Goal: Task Accomplishment & Management: Manage account settings

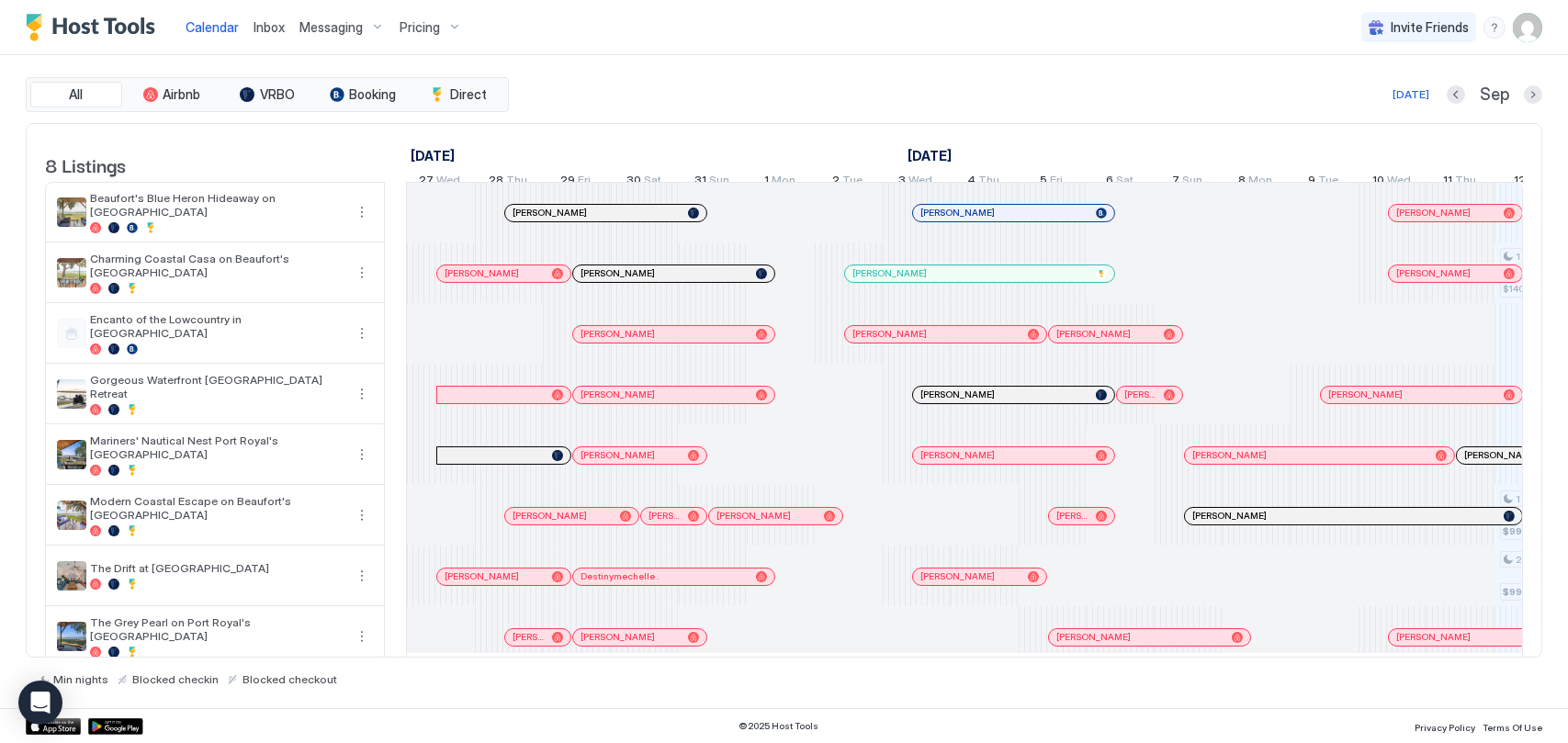
scroll to position [0, 459]
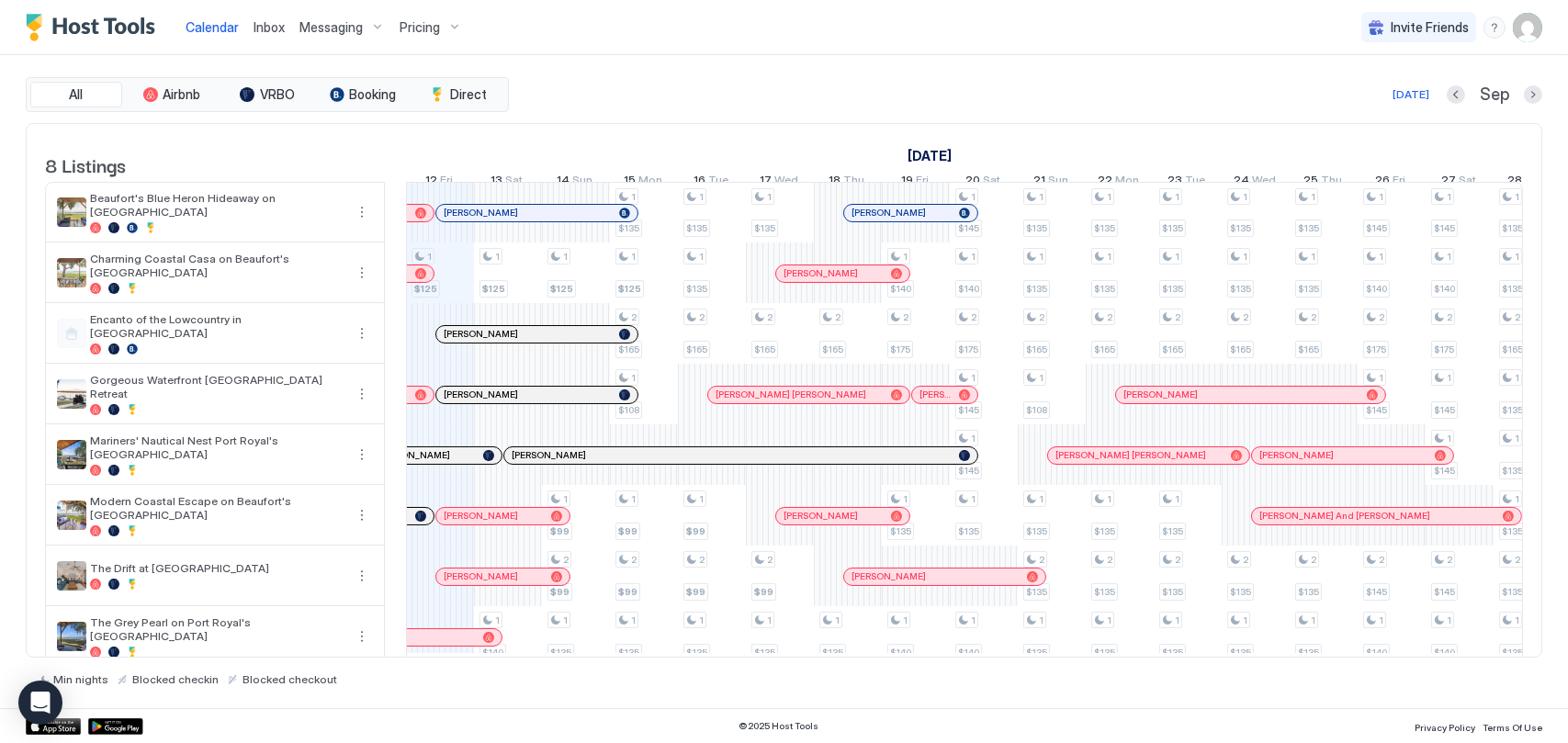
click at [274, 30] on span "Inbox" at bounding box center [268, 27] width 31 height 15
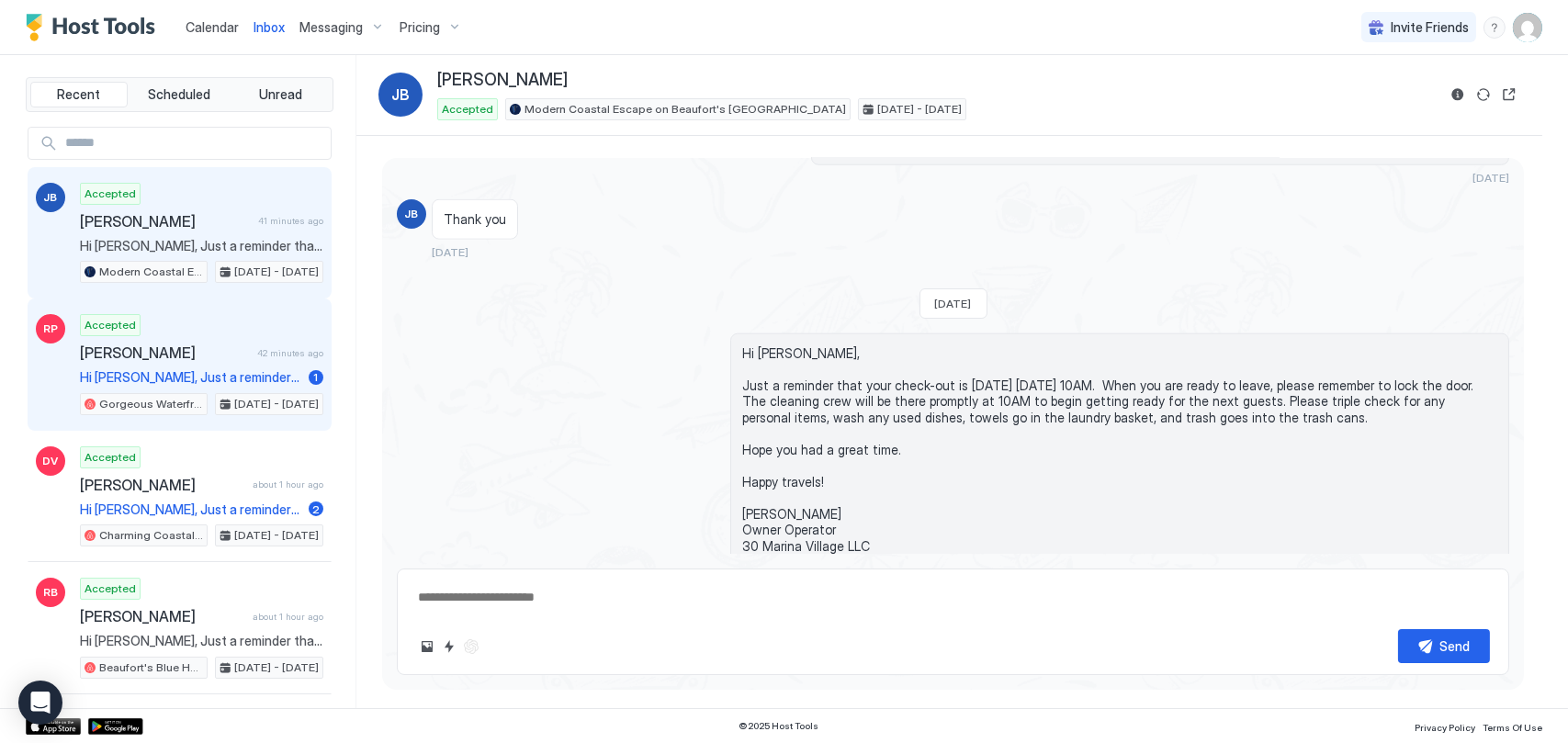
scroll to position [4472, 0]
click at [189, 355] on span "[PERSON_NAME]" at bounding box center [164, 352] width 170 height 18
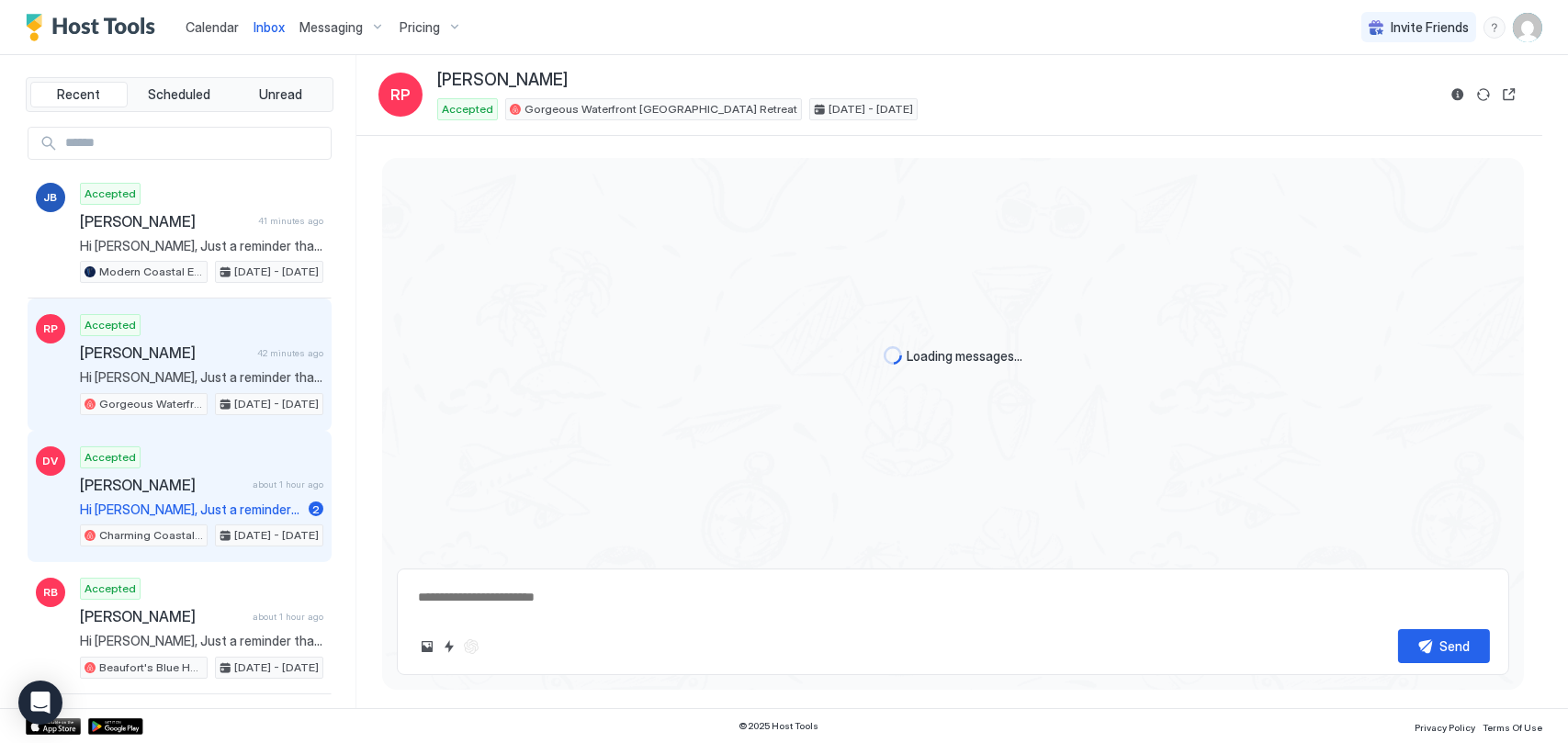
click at [208, 447] on div "Accepted [PERSON_NAME] about 1 hour ago Hi [PERSON_NAME], Just a reminder that …" at bounding box center [201, 497] width 244 height 102
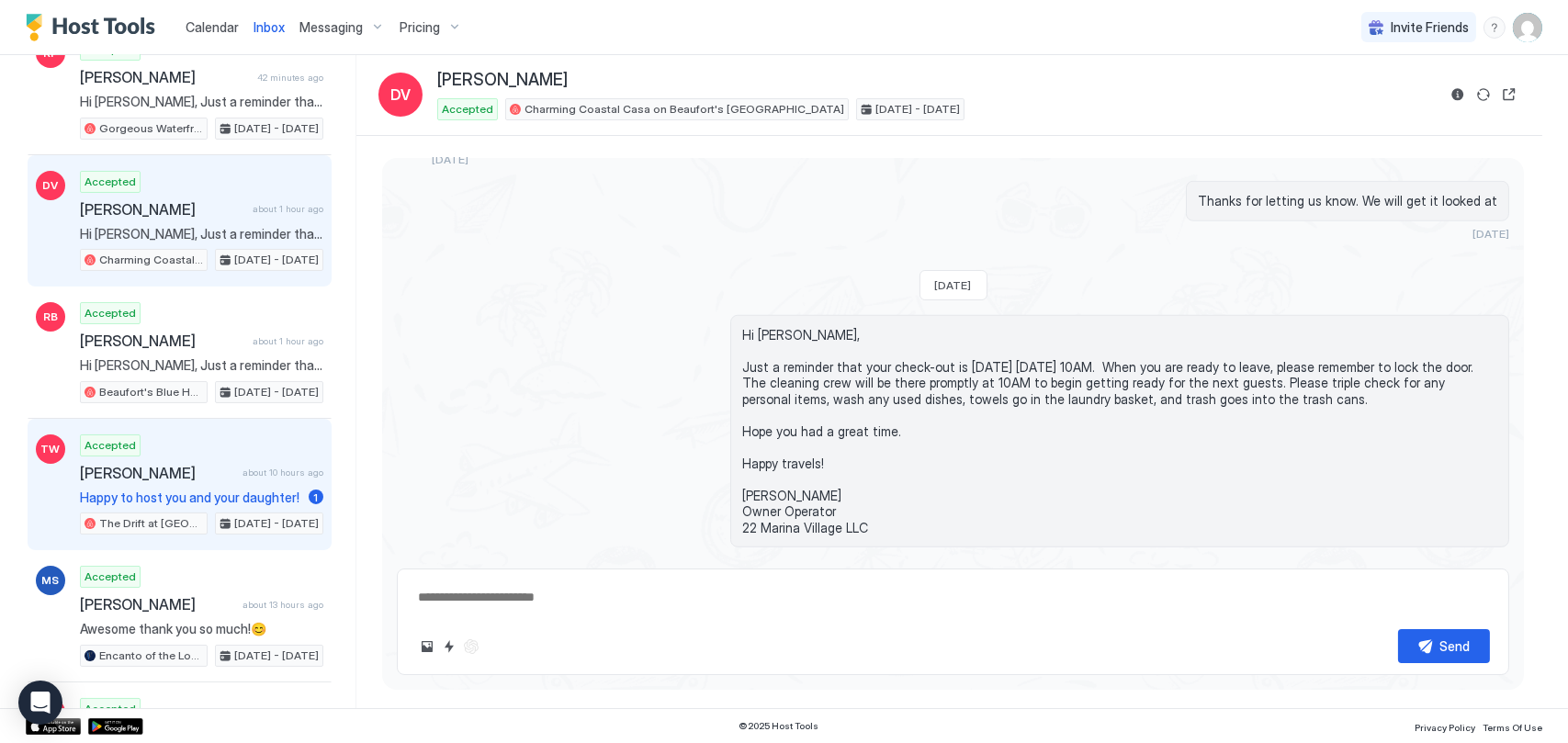
scroll to position [3222, 0]
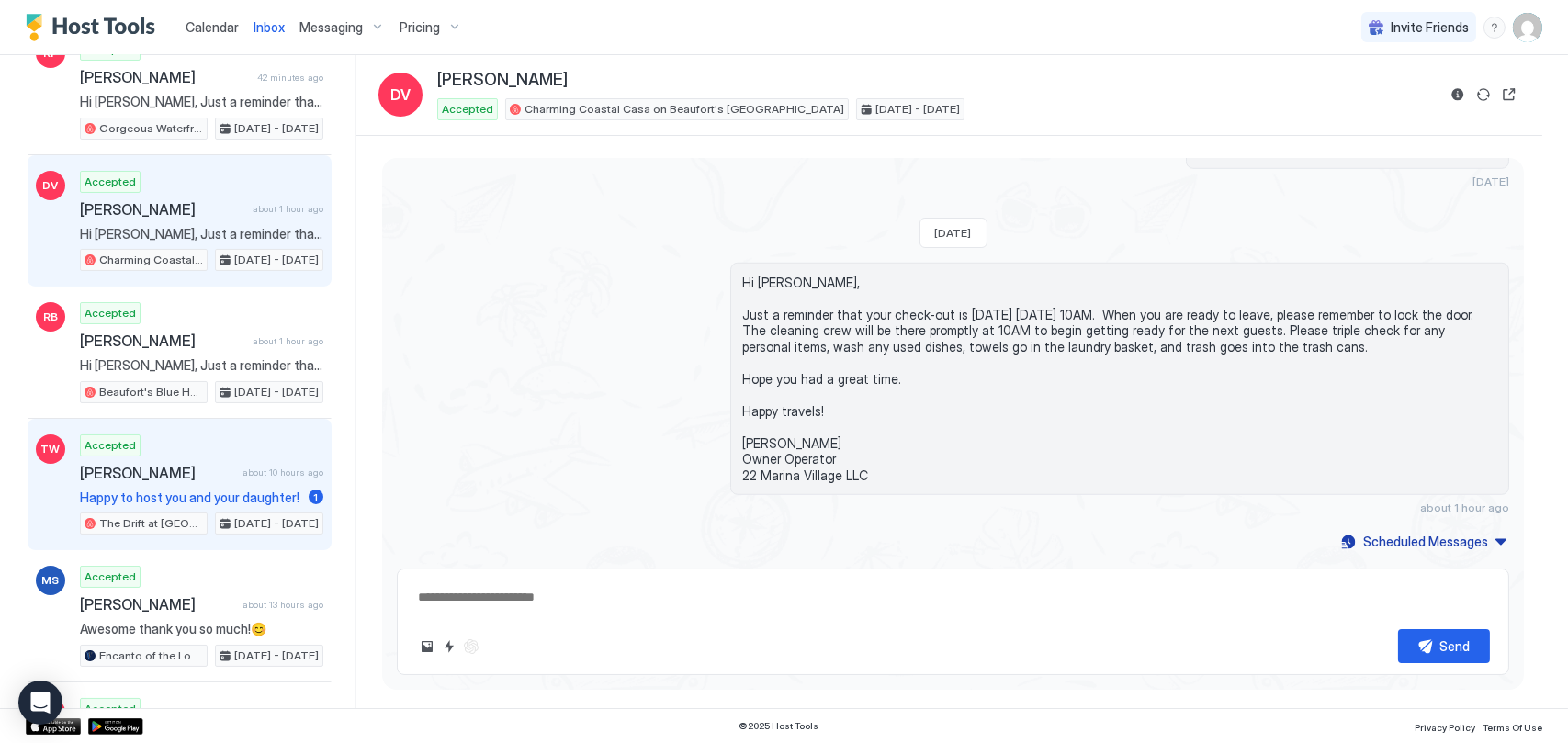
click at [212, 451] on div "Accepted [PERSON_NAME] about 10 hours ago Happy to host you and your daughter! …" at bounding box center [201, 485] width 244 height 102
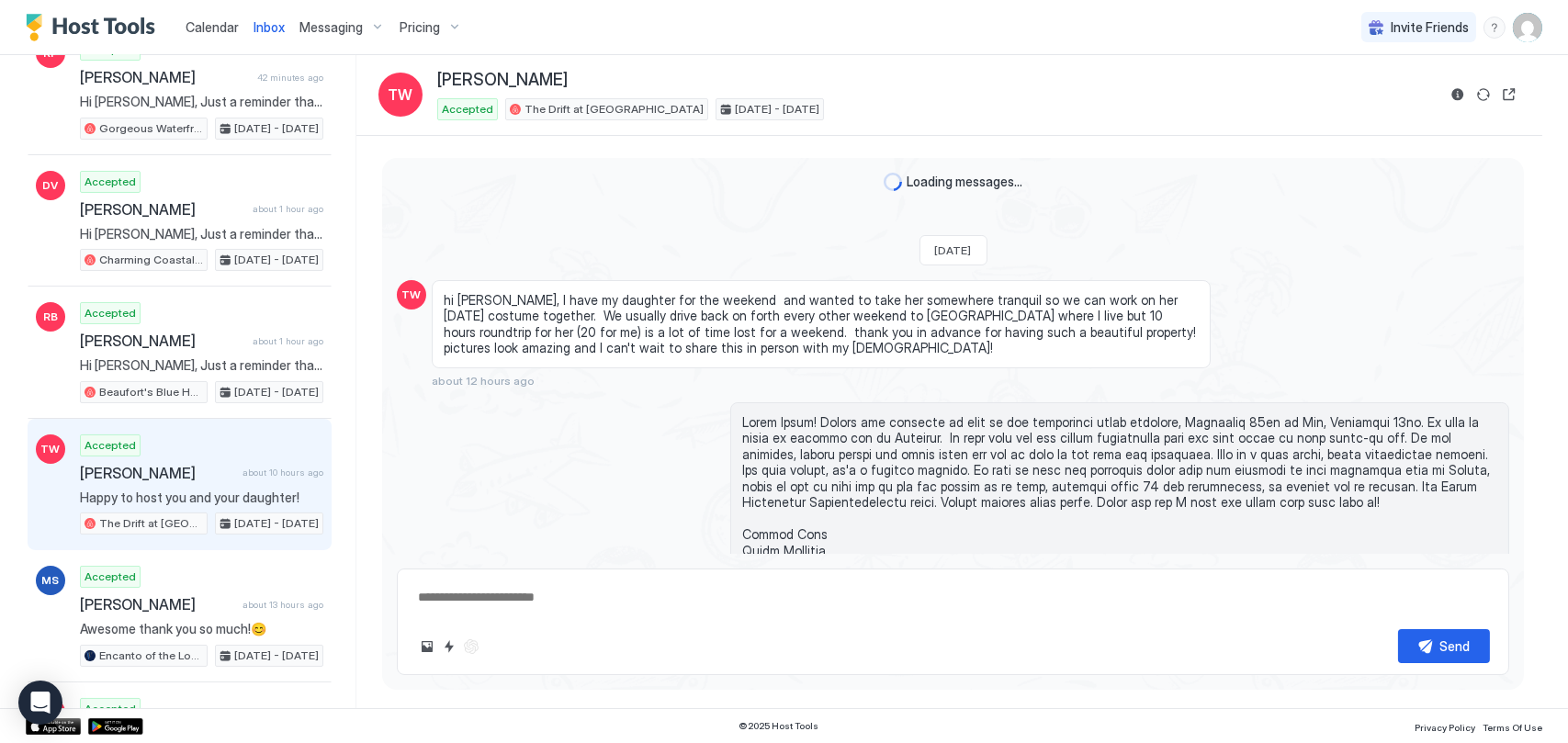
type textarea "*"
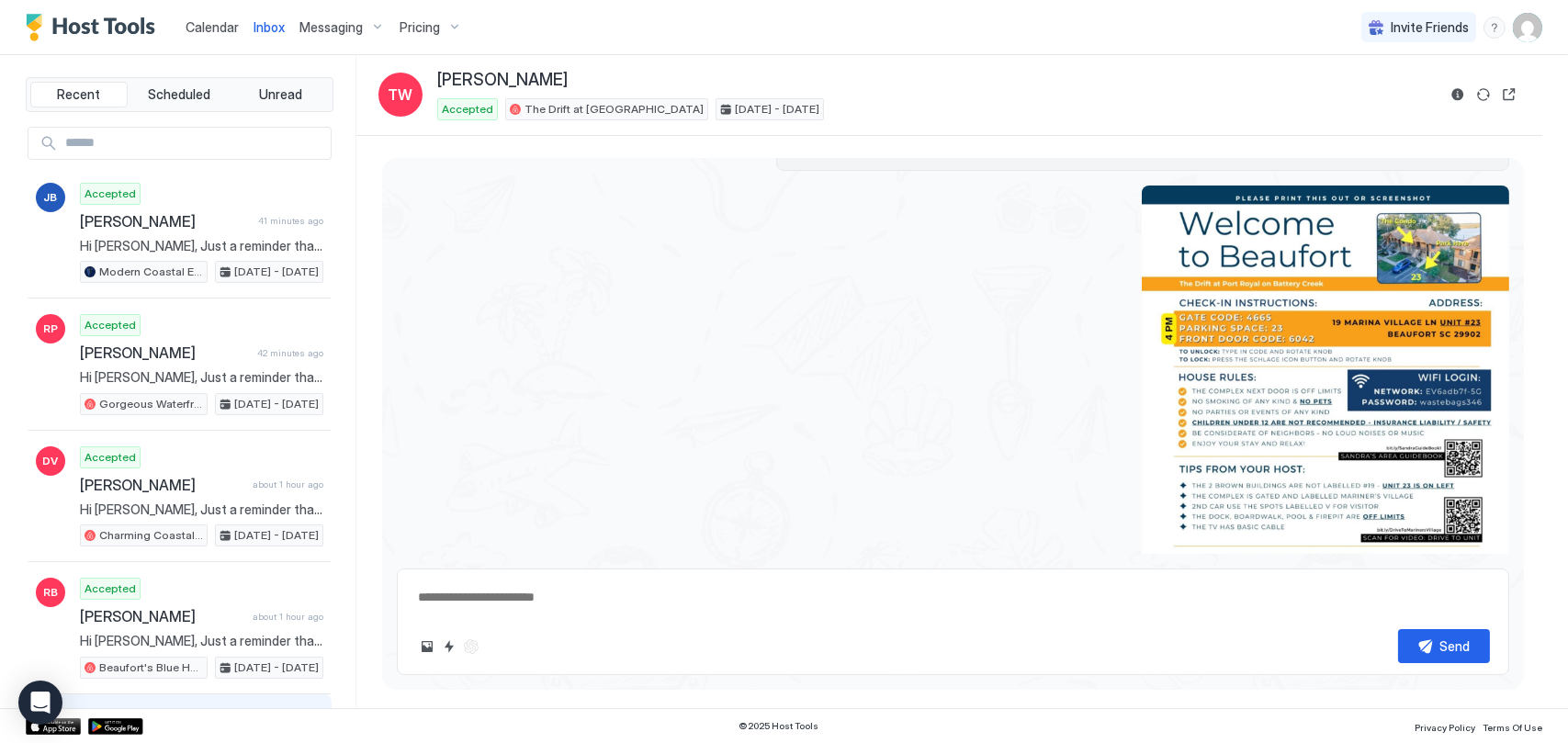
click at [188, 25] on span "Calendar" at bounding box center [212, 27] width 53 height 15
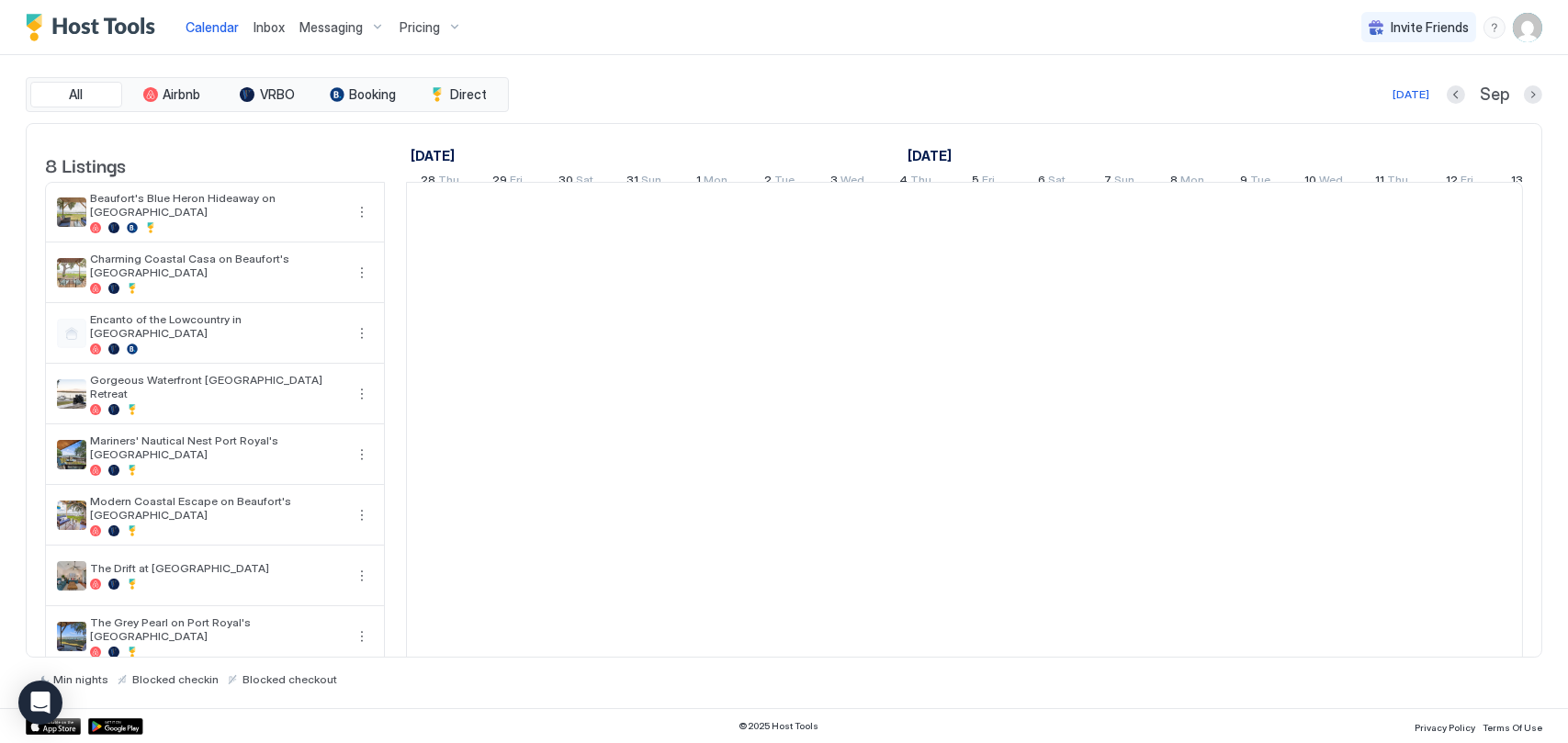
scroll to position [0, 1021]
